Goal: Task Accomplishment & Management: Complete application form

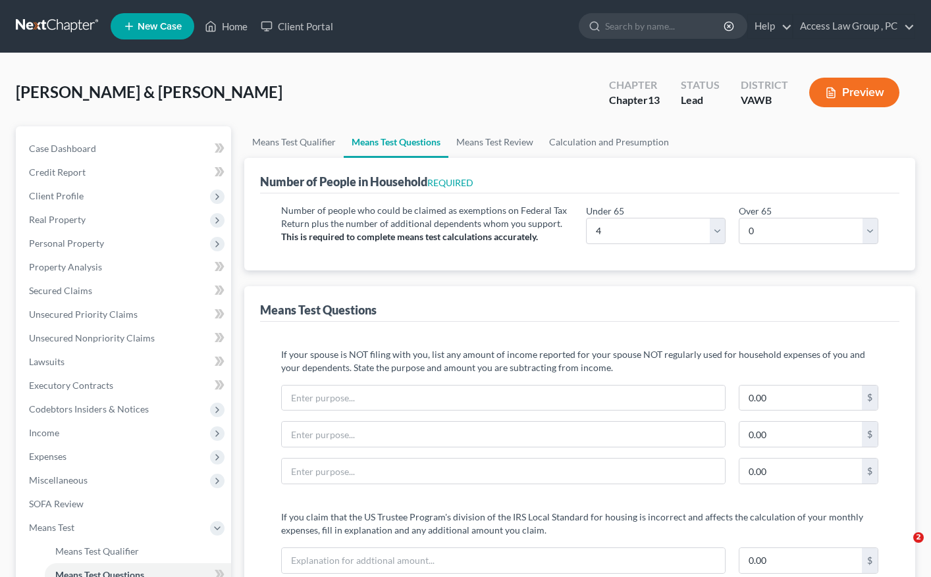
select select "4"
select select "0"
select select "2"
select select "0"
select select "60"
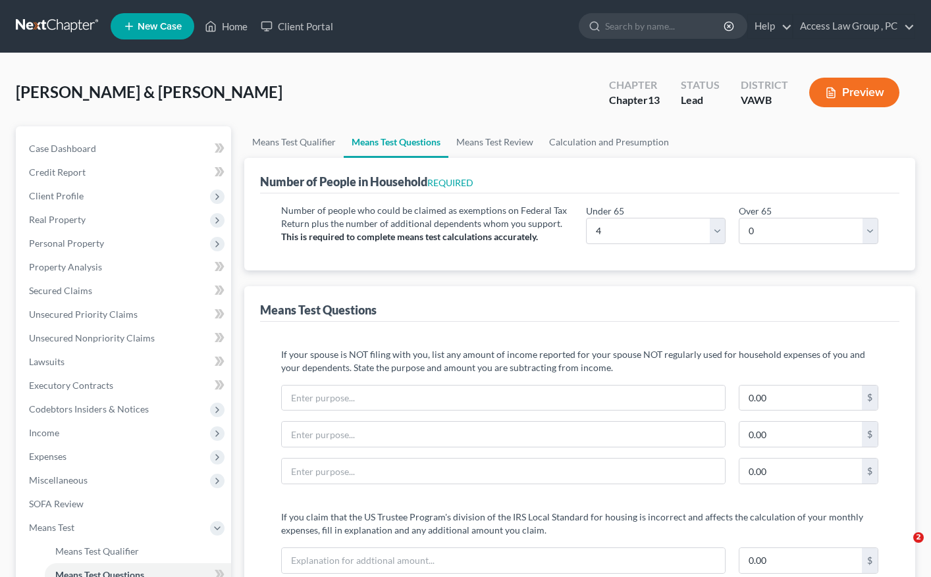
select select "1"
select select "25"
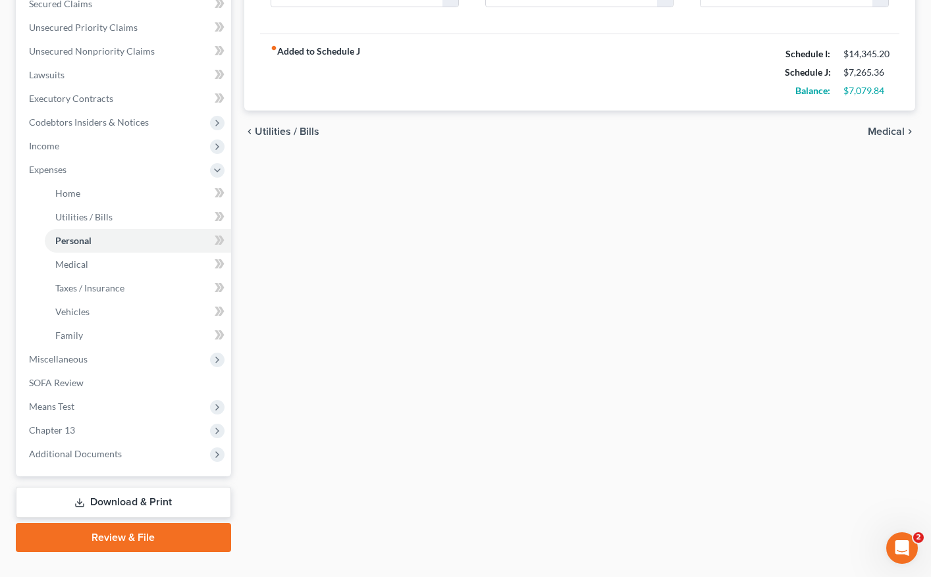
scroll to position [312, 0]
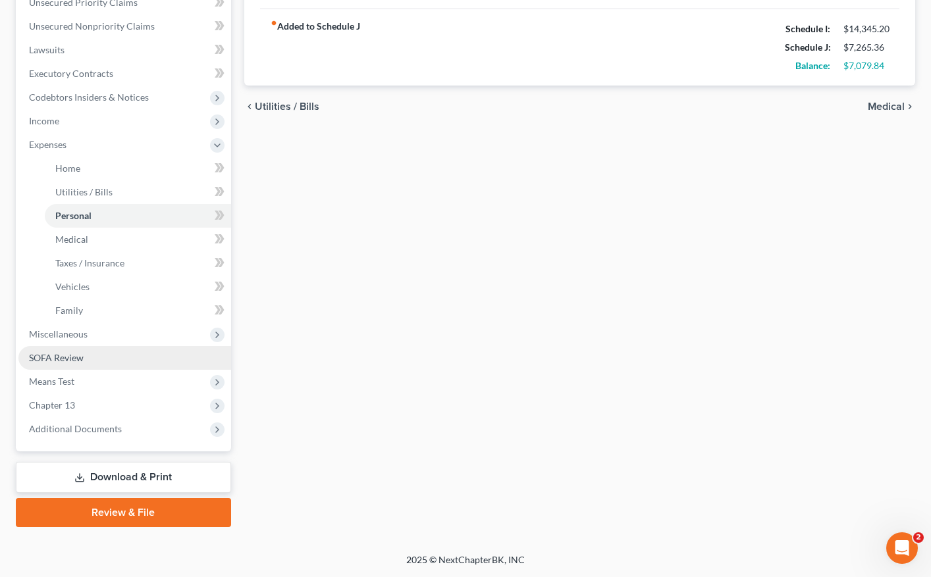
click at [64, 357] on span "SOFA Review" at bounding box center [56, 357] width 55 height 11
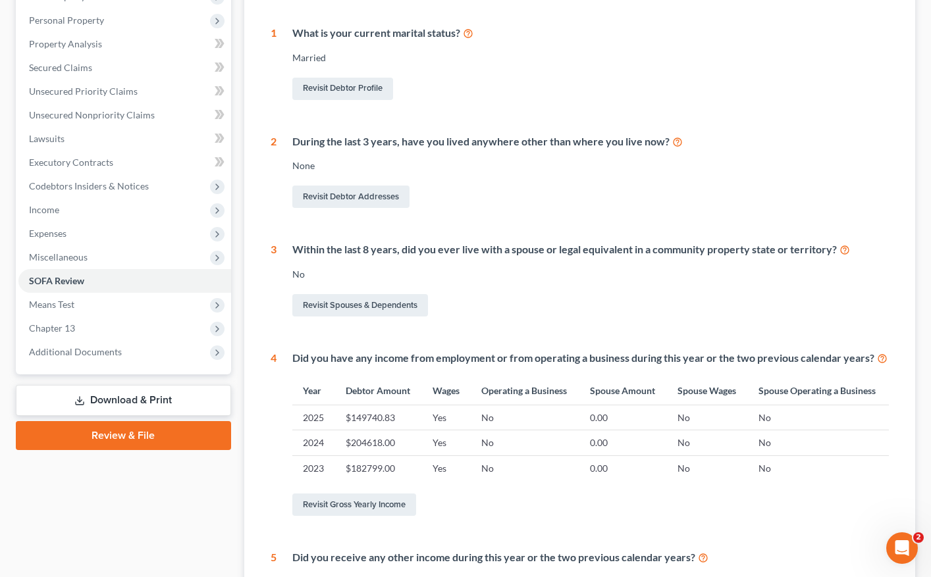
scroll to position [263, 0]
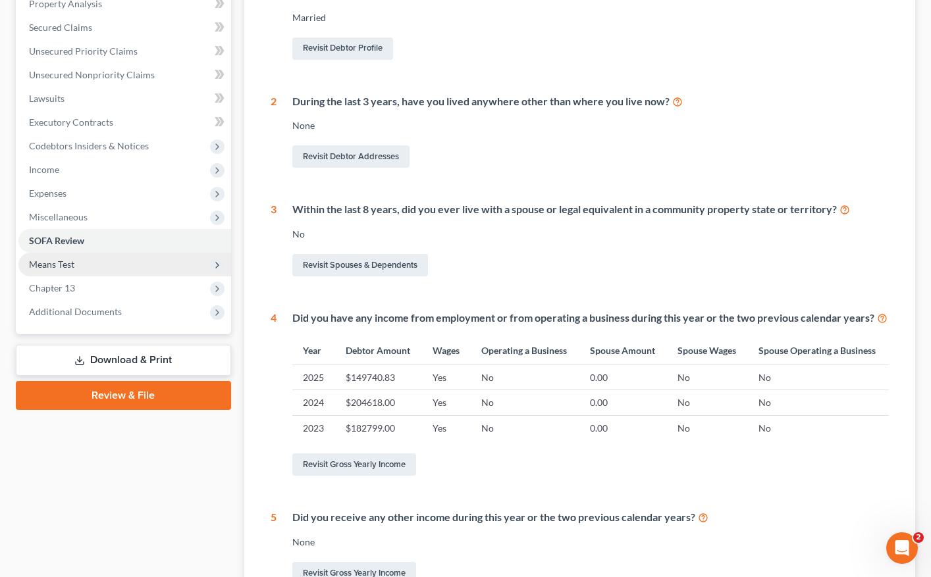
click at [60, 267] on span "Means Test" at bounding box center [51, 264] width 45 height 11
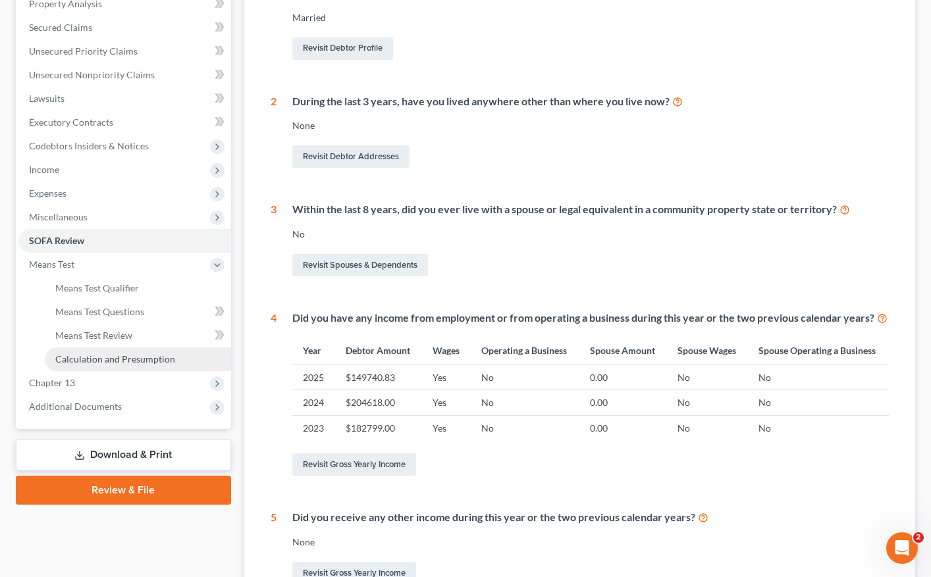
click at [112, 359] on span "Calculation and Presumption" at bounding box center [115, 359] width 120 height 11
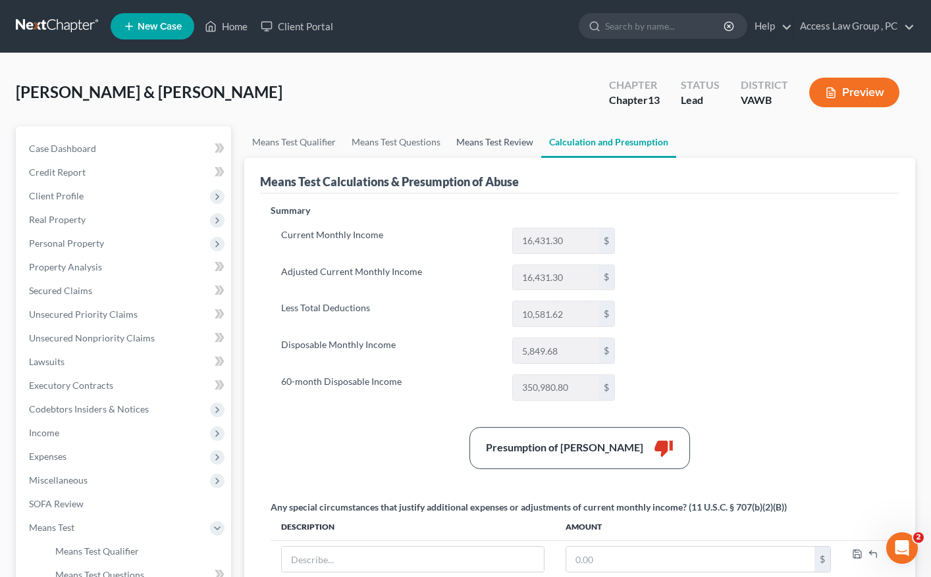
click at [502, 141] on link "Means Test Review" at bounding box center [494, 142] width 93 height 32
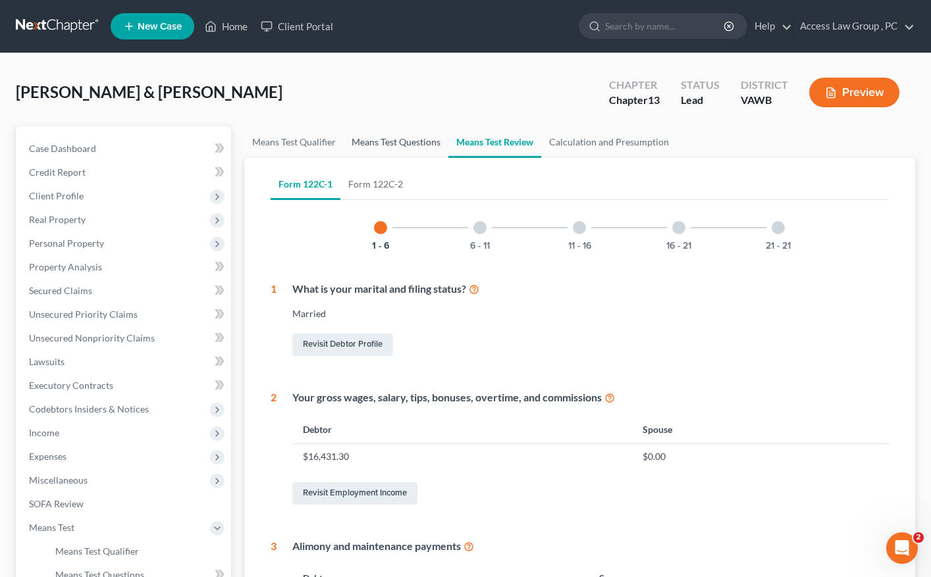
click at [402, 145] on link "Means Test Questions" at bounding box center [396, 142] width 105 height 32
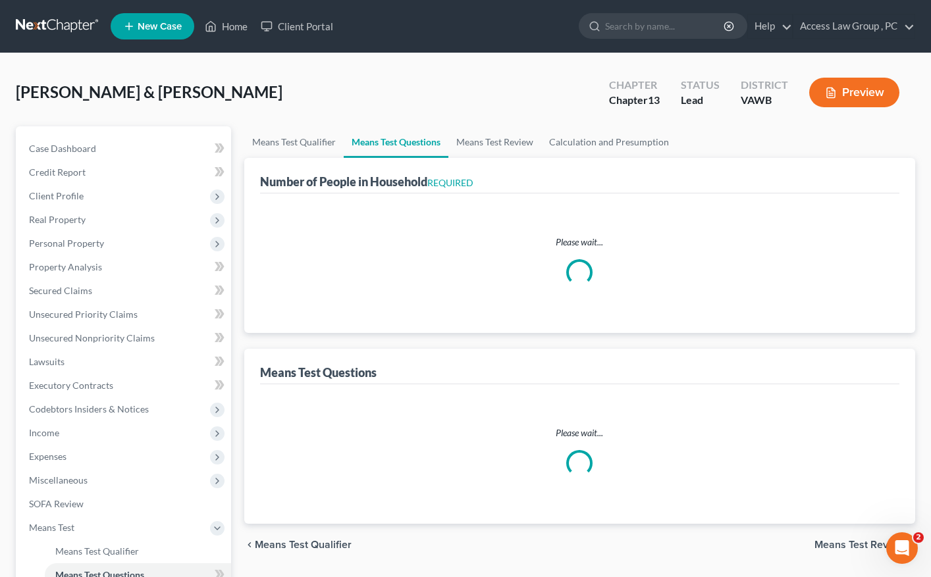
select select "0"
select select "60"
select select "1"
select select "25"
select select "4"
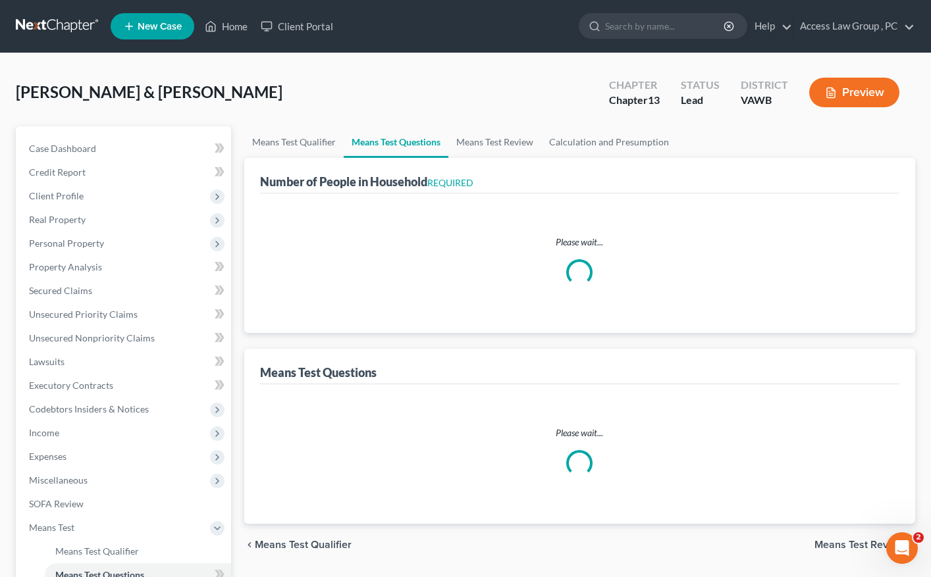
select select "0"
select select "2"
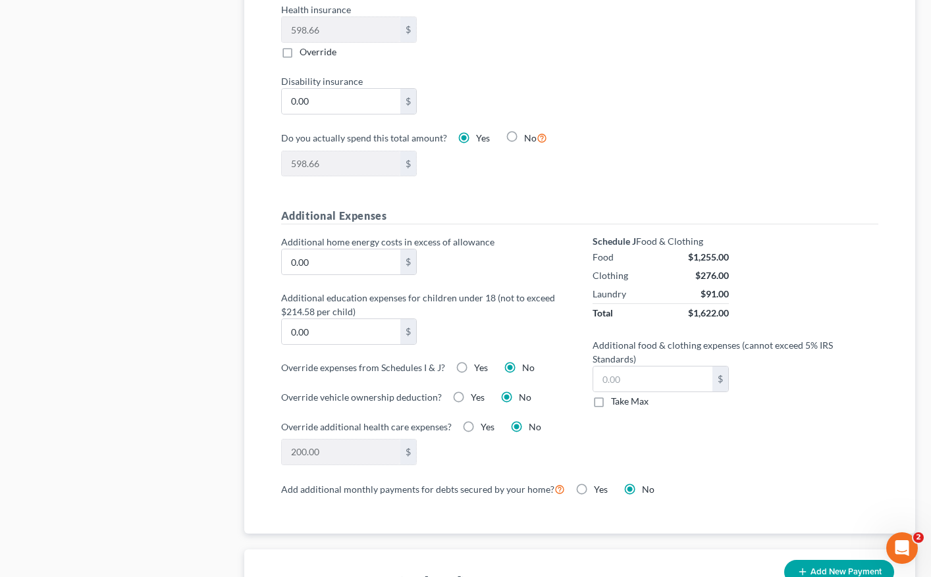
scroll to position [790, 0]
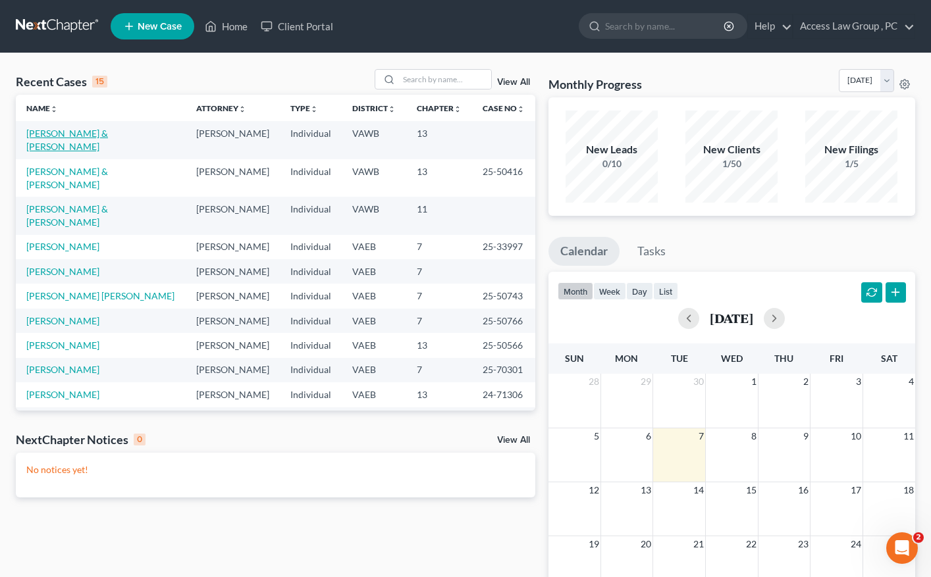
click at [108, 136] on link "[PERSON_NAME] & [PERSON_NAME]" at bounding box center [67, 140] width 82 height 24
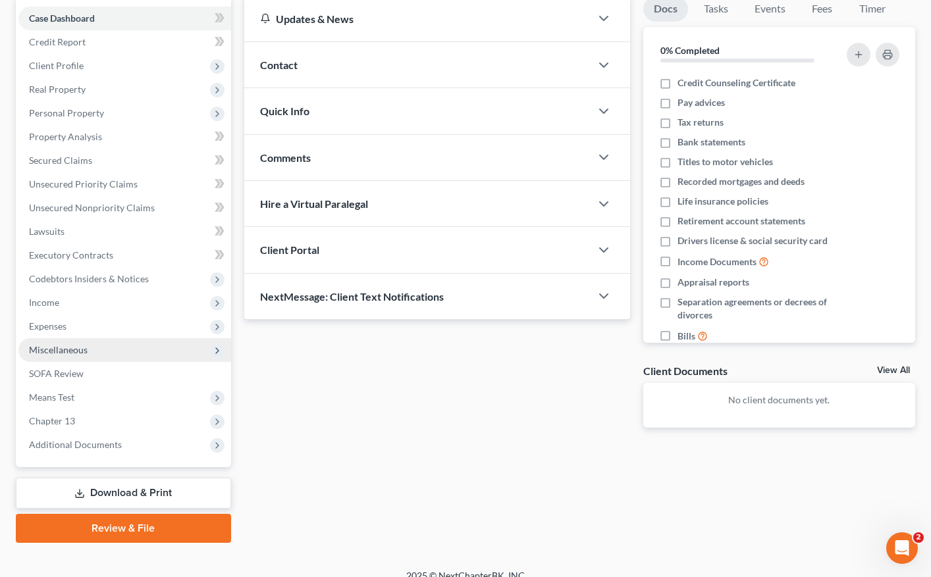
scroll to position [146, 0]
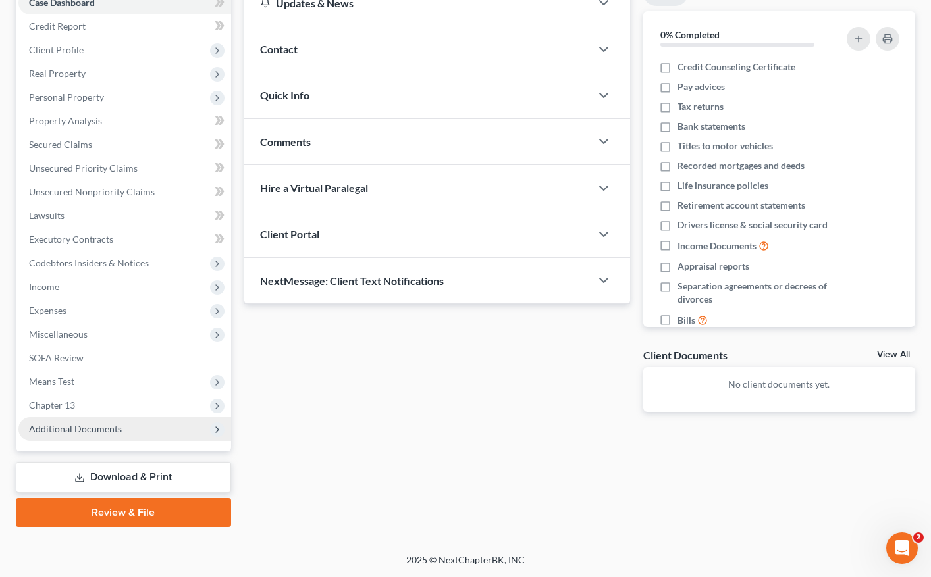
click at [213, 429] on icon at bounding box center [217, 430] width 11 height 11
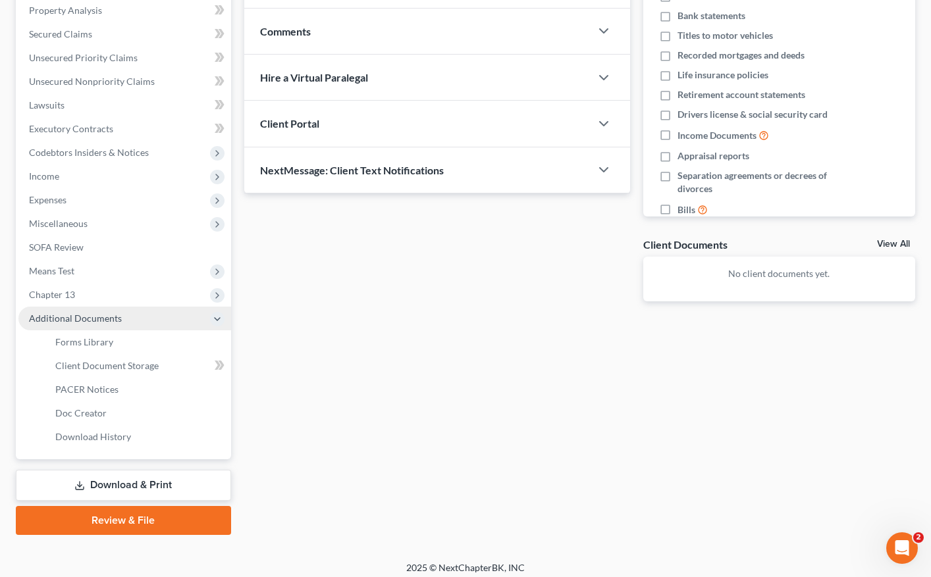
scroll to position [265, 0]
